Goal: Task Accomplishment & Management: Manage account settings

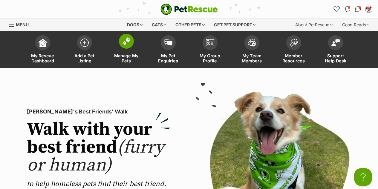
click at [128, 43] on img at bounding box center [126, 41] width 8 height 8
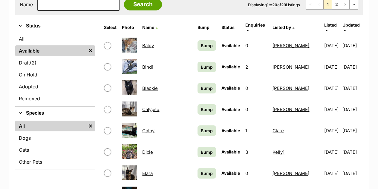
scroll to position [209, 0]
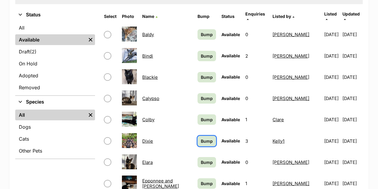
click at [208, 138] on span "Bump" at bounding box center [207, 141] width 12 height 6
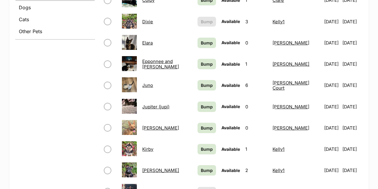
scroll to position [389, 0]
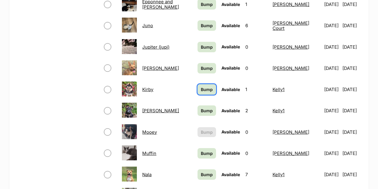
click at [204, 86] on span "Bump" at bounding box center [207, 89] width 12 height 6
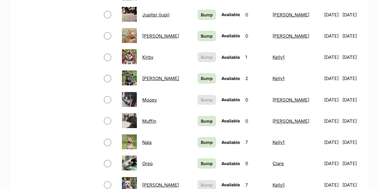
scroll to position [419, 0]
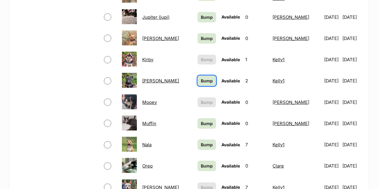
click at [206, 79] on span "Bump" at bounding box center [207, 81] width 12 height 6
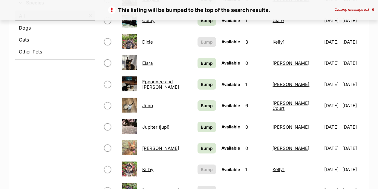
scroll to position [389, 0]
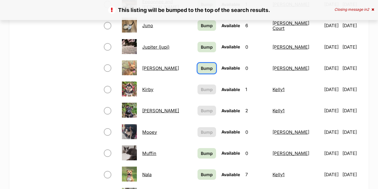
click at [206, 66] on span "Bump" at bounding box center [207, 68] width 12 height 6
